Goal: Book appointment/travel/reservation

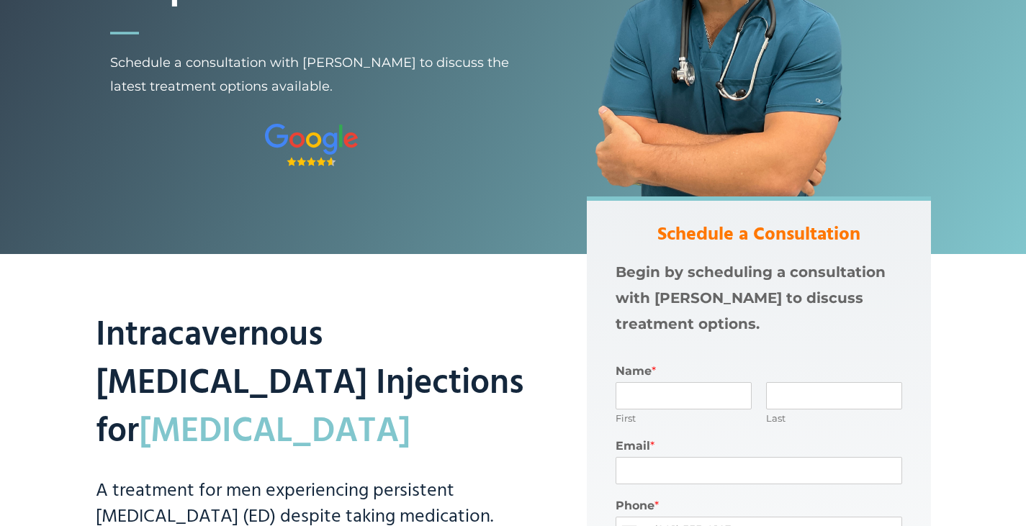
scroll to position [288, 0]
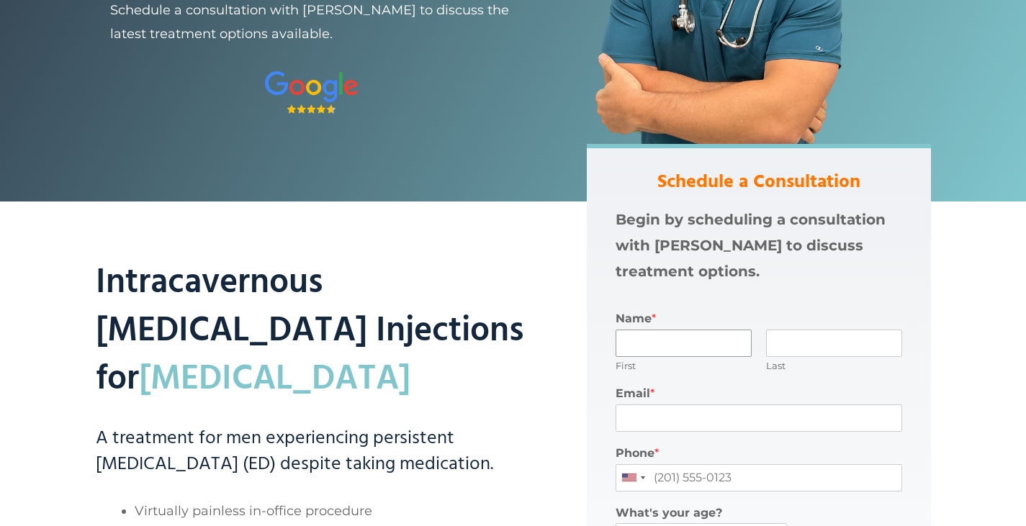
click at [678, 339] on input "Name *" at bounding box center [684, 343] width 136 height 27
type input "[PERSON_NAME]"
type input "[EMAIL_ADDRESS][DOMAIN_NAME]"
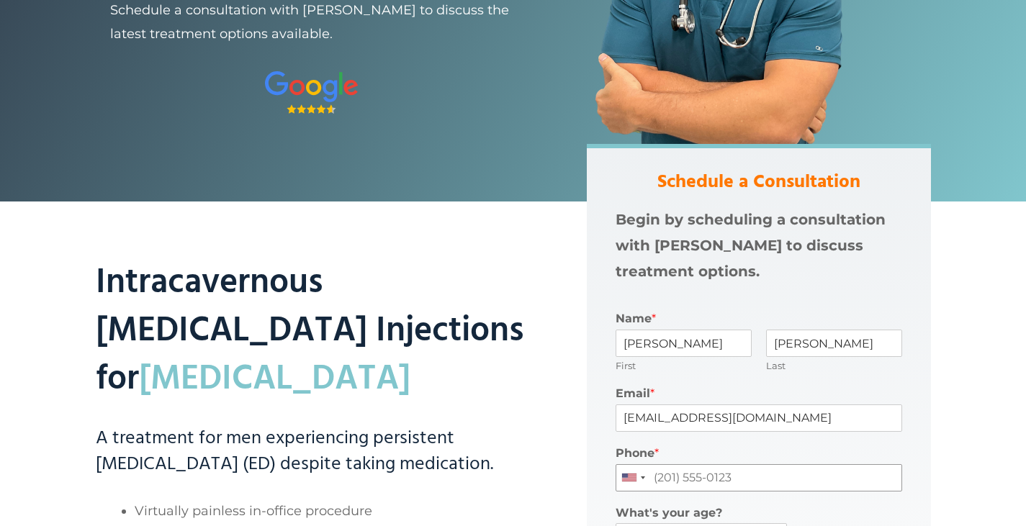
type input "3392424956"
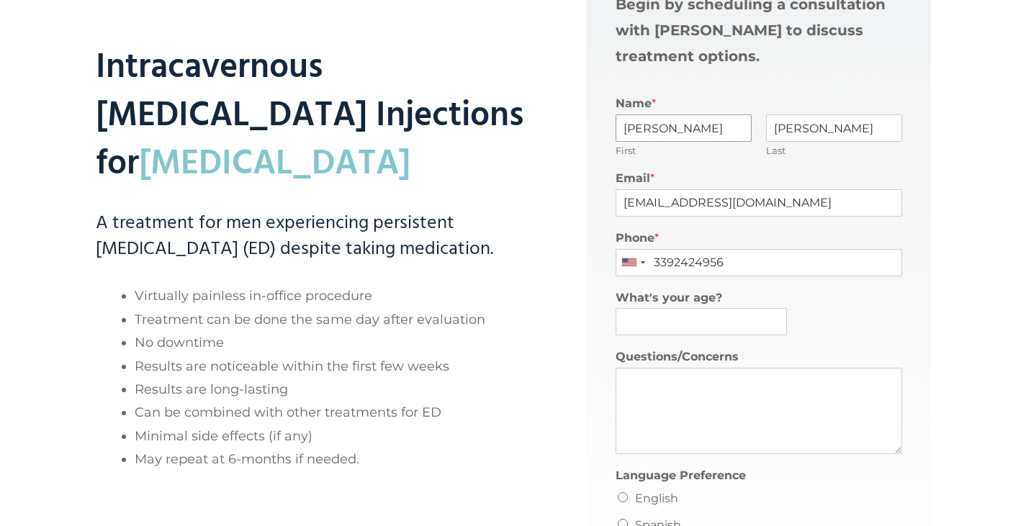
scroll to position [504, 0]
click at [654, 326] on input "What's your age?" at bounding box center [702, 321] width 172 height 27
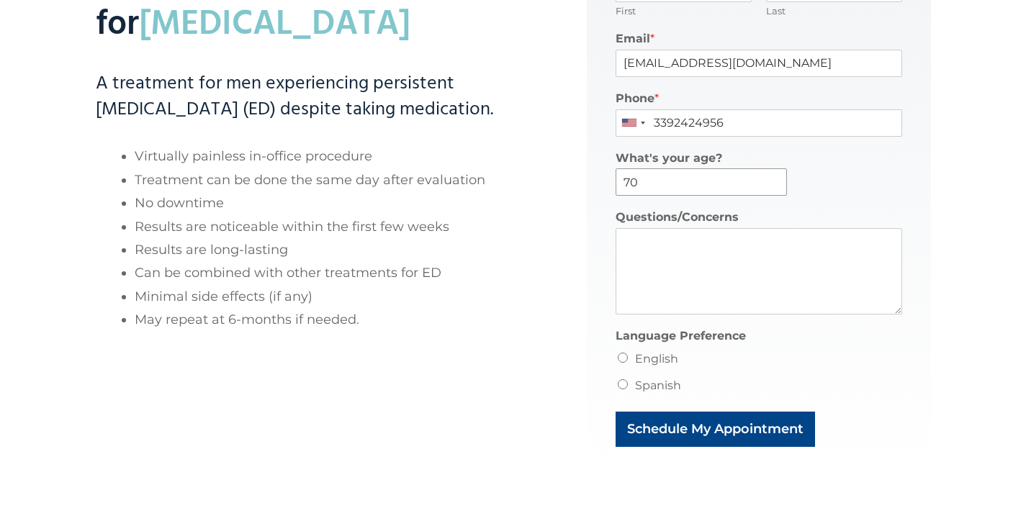
scroll to position [648, 0]
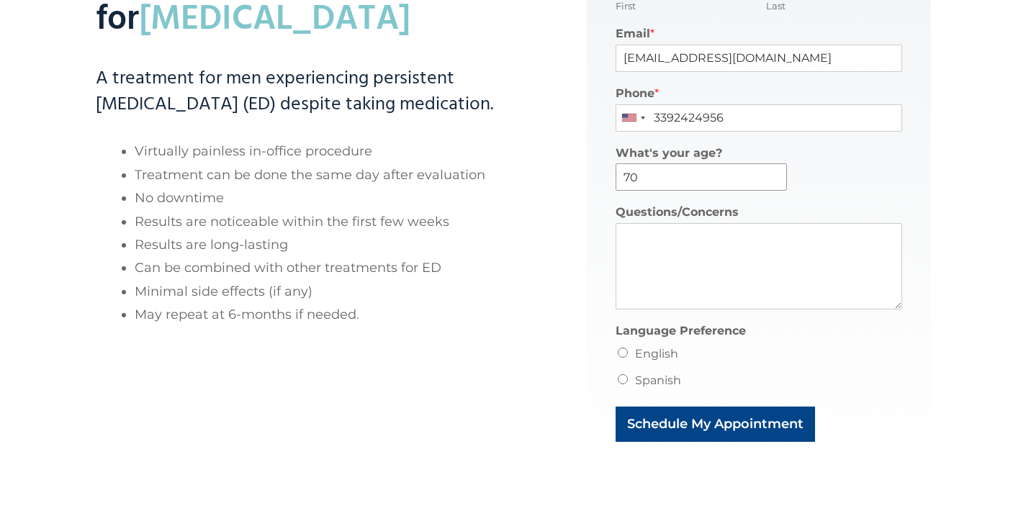
type input "70"
click at [620, 349] on input "English" at bounding box center [623, 353] width 10 height 10
radio input "true"
click at [621, 372] on li "Spanish" at bounding box center [759, 380] width 287 height 23
click at [621, 379] on input "Spanish" at bounding box center [623, 379] width 10 height 10
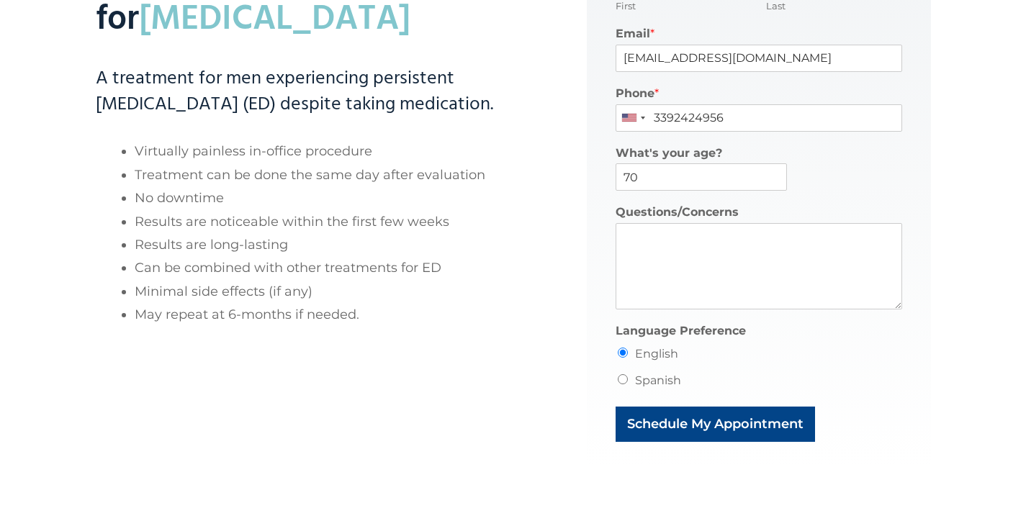
radio input "true"
click at [622, 357] on input "English" at bounding box center [623, 353] width 10 height 10
radio input "true"
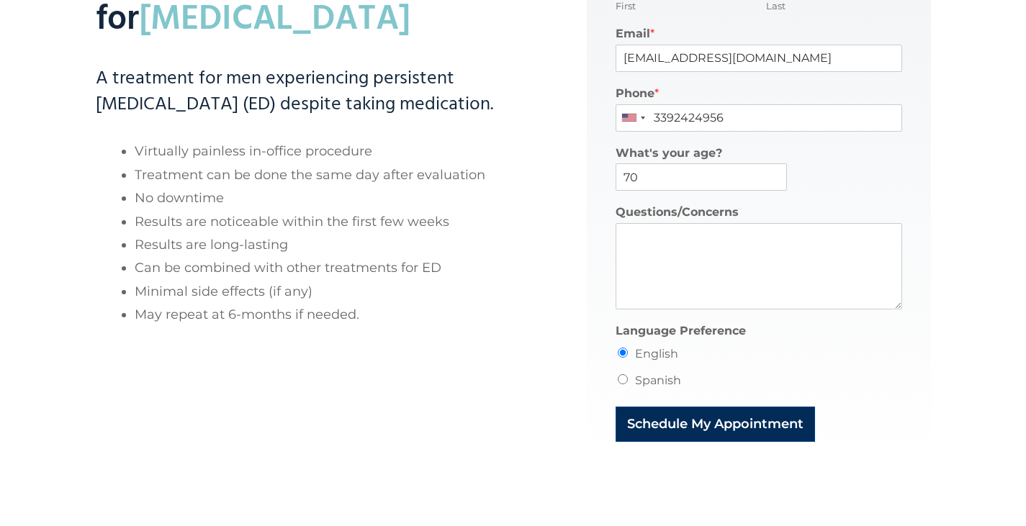
click at [686, 423] on button "Schedule My Appointment" at bounding box center [715, 424] width 199 height 35
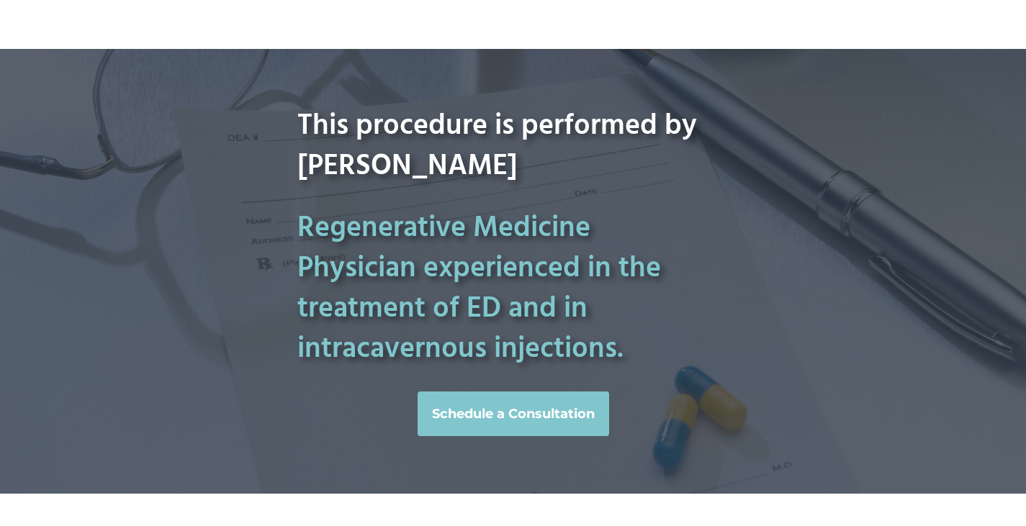
scroll to position [1313, 0]
